Goal: Check status: Check status

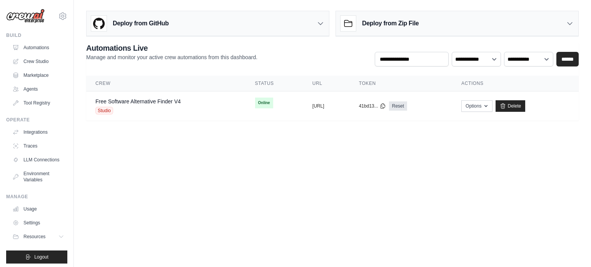
scroll to position [707, 0]
click at [177, 103] on link "Free Software Alternative Finder V4" at bounding box center [137, 101] width 85 height 6
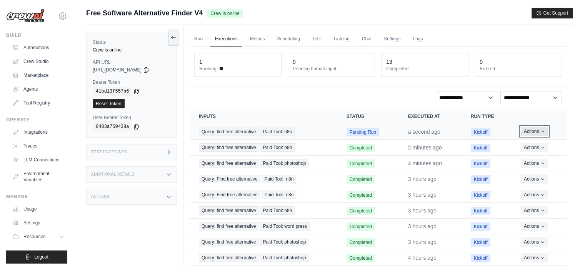
click at [542, 132] on icon "Actions for execution" at bounding box center [542, 131] width 5 height 5
click at [477, 150] on span "Kickoff" at bounding box center [481, 148] width 20 height 8
click at [523, 146] on button "Actions" at bounding box center [534, 147] width 27 height 9
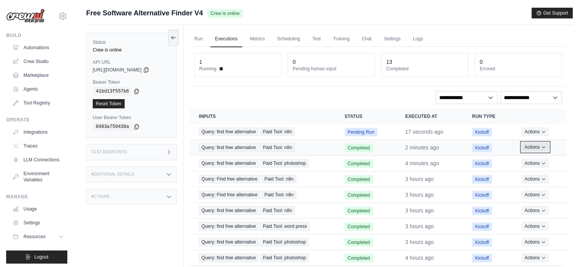
click at [527, 146] on button "Actions" at bounding box center [534, 147] width 27 height 9
click at [526, 159] on link "View Details" at bounding box center [532, 161] width 49 height 12
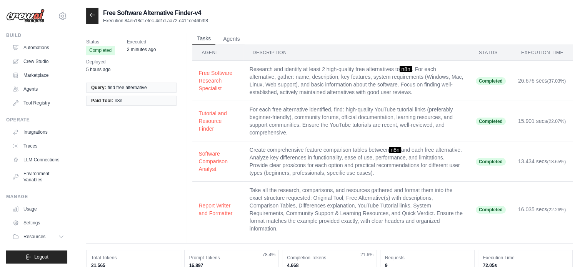
click at [195, 42] on button "Tasks" at bounding box center [203, 39] width 23 height 12
click at [205, 37] on button "Tasks" at bounding box center [203, 39] width 23 height 12
click at [228, 38] on button "Agents" at bounding box center [231, 39] width 26 height 12
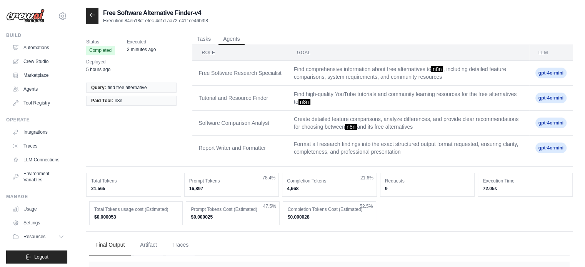
click at [88, 16] on div at bounding box center [92, 16] width 12 height 17
click at [211, 38] on button "Tasks" at bounding box center [203, 39] width 23 height 12
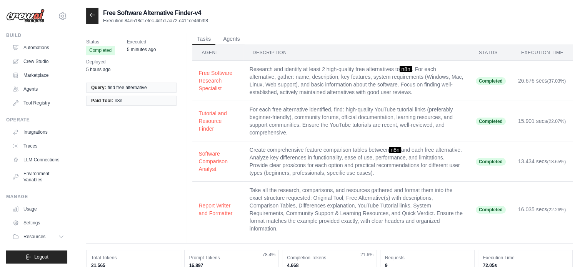
click at [92, 15] on icon at bounding box center [92, 15] width 6 height 6
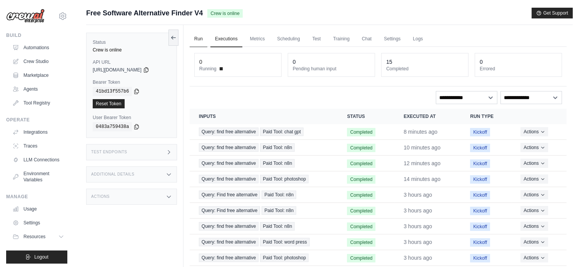
click at [200, 38] on link "Run" at bounding box center [199, 39] width 18 height 16
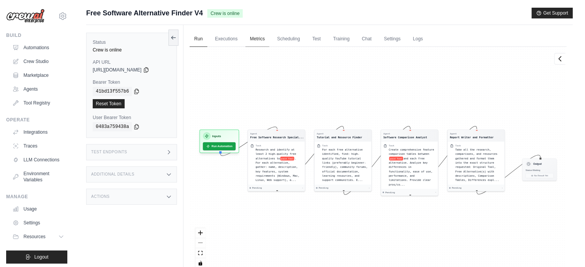
click at [246, 38] on link "Metrics" at bounding box center [257, 39] width 24 height 16
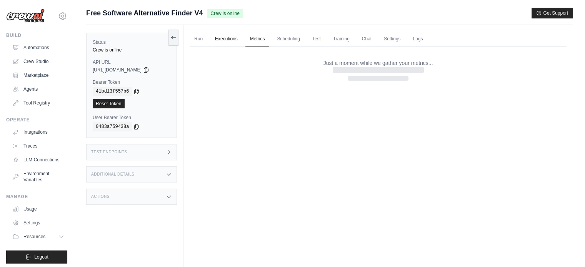
click at [225, 38] on link "Executions" at bounding box center [226, 39] width 32 height 16
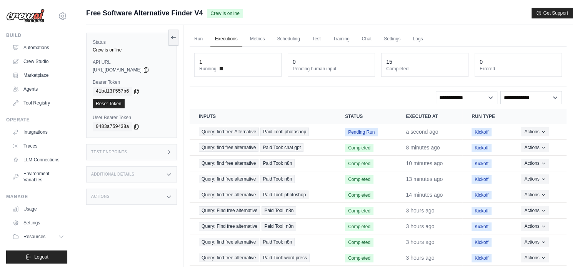
scroll to position [707, 0]
